Goal: Navigation & Orientation: Find specific page/section

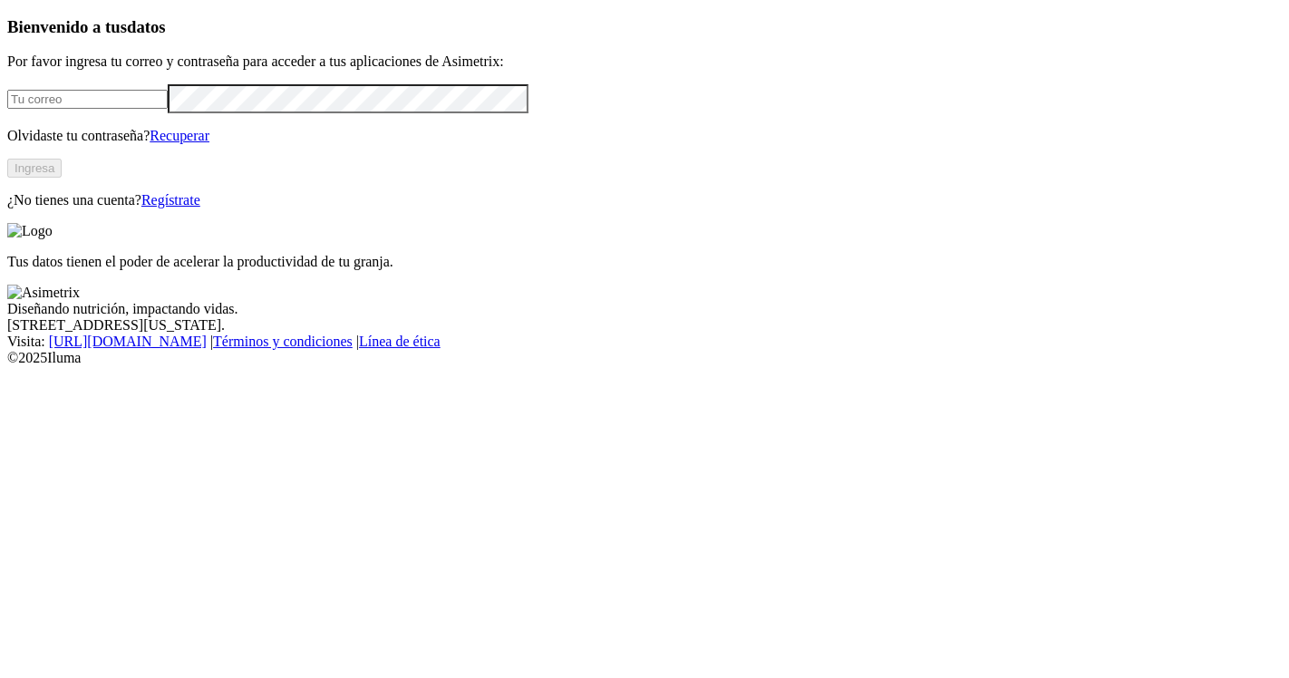
type input "jonatan.velez@premexcorp.com"
click at [62, 178] on button "Ingresa" at bounding box center [34, 168] width 54 height 19
